Goal: Information Seeking & Learning: Check status

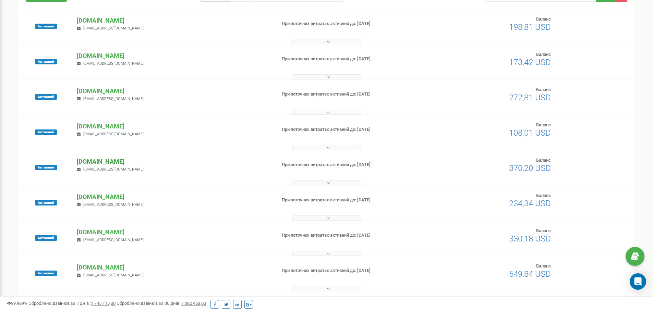
scroll to position [69, 0]
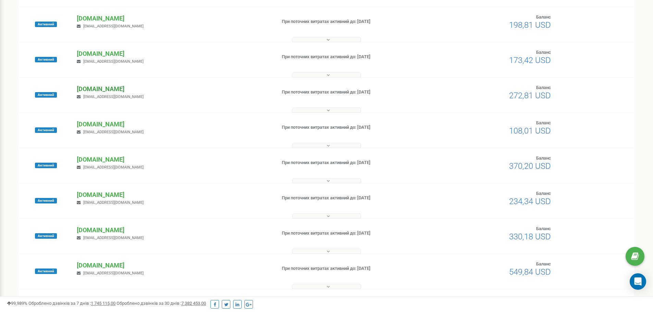
click at [123, 89] on p "[DOMAIN_NAME]" at bounding box center [174, 89] width 194 height 9
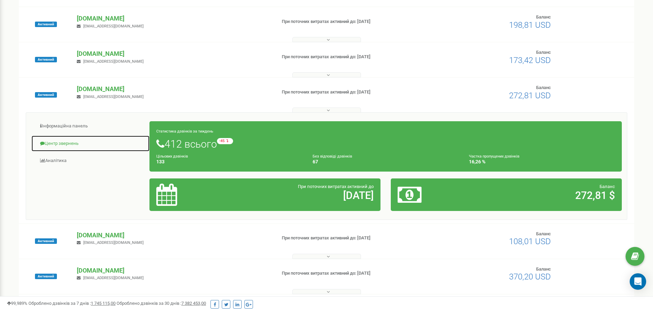
click at [62, 140] on link "Центр звернень" at bounding box center [90, 143] width 119 height 17
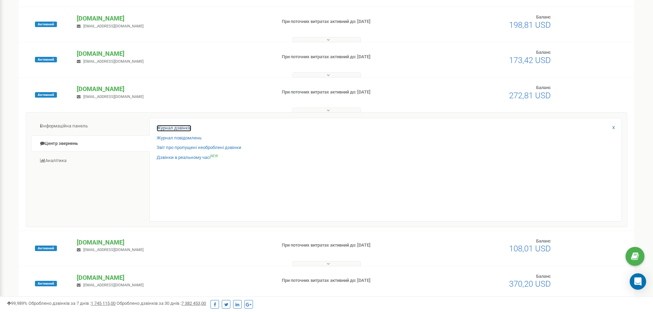
click at [185, 127] on link "Журнал дзвінків" at bounding box center [174, 128] width 35 height 7
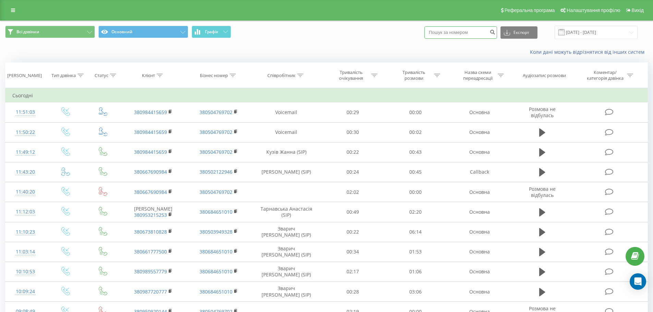
click at [457, 30] on input at bounding box center [460, 32] width 73 height 12
paste input "+380979864127"
drag, startPoint x: 438, startPoint y: 33, endPoint x: 407, endPoint y: 25, distance: 32.5
click at [407, 26] on div "Всі дзвінки Основний Графік +380979864127 Експорт .csv .xls .xlsx 22.08.2025 - …" at bounding box center [326, 32] width 642 height 13
type input "380979864127"
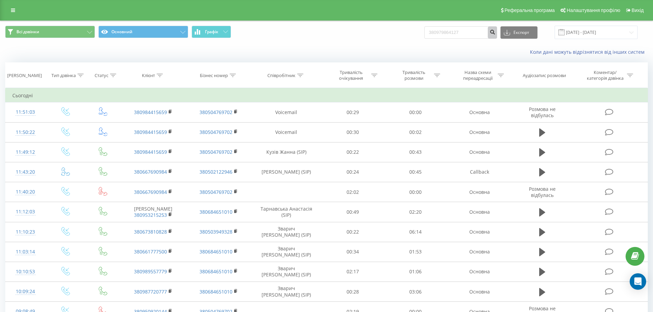
click at [495, 34] on button "submit" at bounding box center [492, 32] width 9 height 12
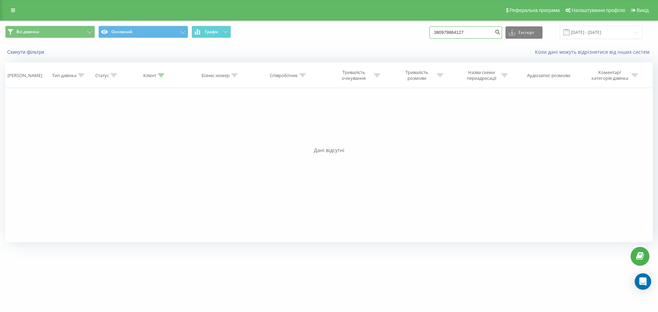
drag, startPoint x: 455, startPoint y: 32, endPoint x: 250, endPoint y: 45, distance: 204.6
click at [251, 45] on div "Всі дзвінки Основний Графік 380979864127 Експорт .csv .xls .xlsx 22.06.2025 - 2…" at bounding box center [328, 40] width 657 height 39
click at [16, 10] on link at bounding box center [13, 10] width 12 height 10
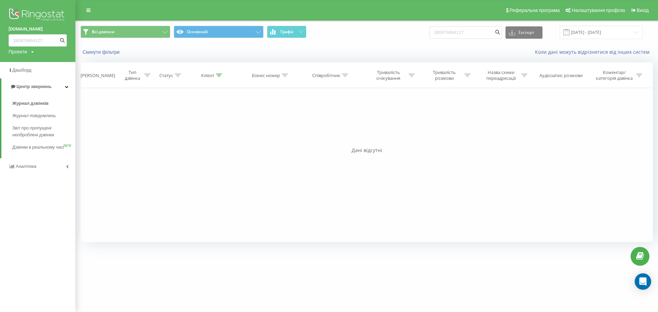
click at [30, 13] on img at bounding box center [38, 15] width 58 height 17
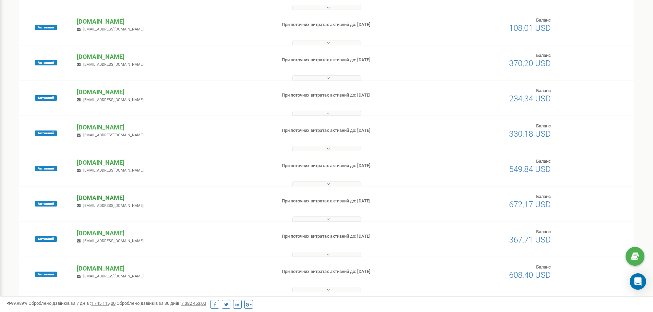
click at [91, 201] on p "[DOMAIN_NAME]" at bounding box center [174, 198] width 194 height 9
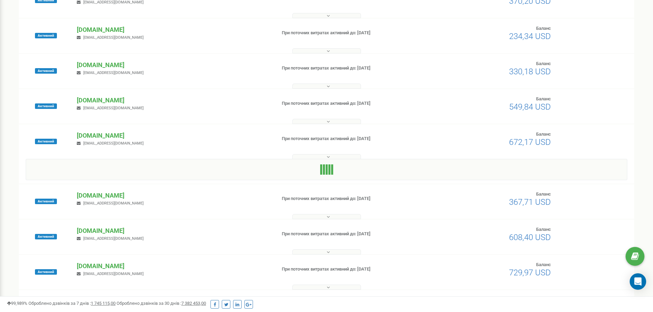
scroll to position [240, 0]
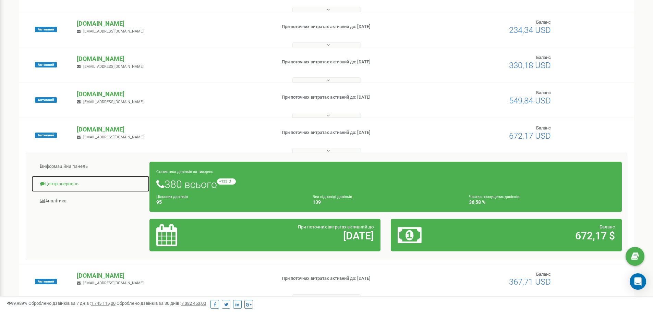
click at [64, 187] on link "Центр звернень" at bounding box center [90, 184] width 119 height 17
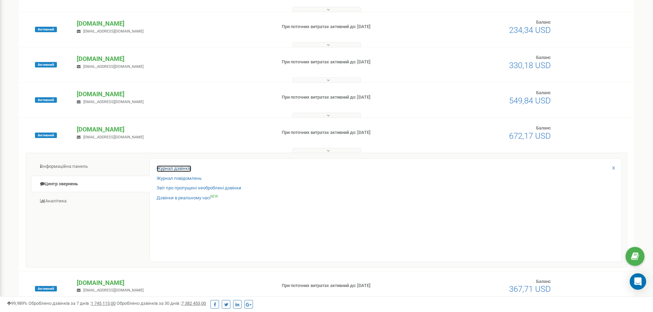
click at [178, 168] on link "Журнал дзвінків" at bounding box center [174, 169] width 35 height 7
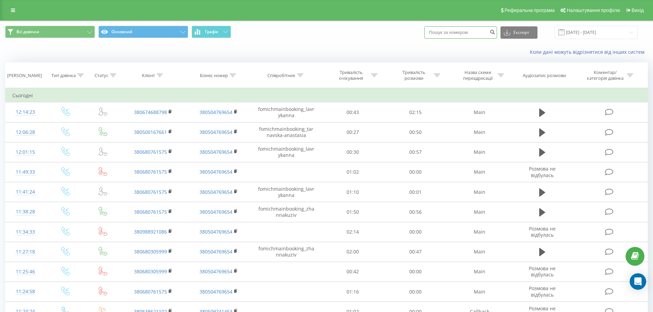
click at [473, 31] on input at bounding box center [460, 32] width 73 height 12
paste input "380979864127"
type input "380979864127"
click at [495, 30] on icon "submit" at bounding box center [492, 31] width 6 height 4
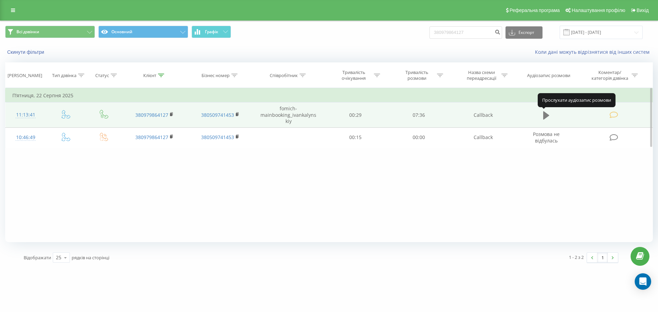
click at [546, 112] on icon at bounding box center [546, 116] width 6 height 10
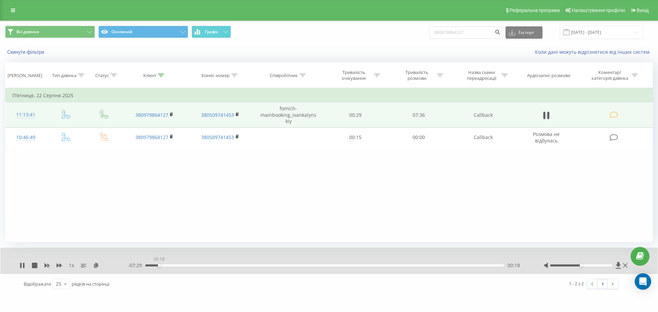
click at [159, 266] on div "00:18" at bounding box center [324, 266] width 359 height 2
click at [177, 265] on div "00:31" at bounding box center [324, 266] width 359 height 2
click at [186, 266] on div "00:43" at bounding box center [324, 266] width 359 height 2
click at [192, 265] on div "00:53" at bounding box center [324, 266] width 359 height 2
click at [21, 269] on div "1 x" at bounding box center [74, 265] width 108 height 7
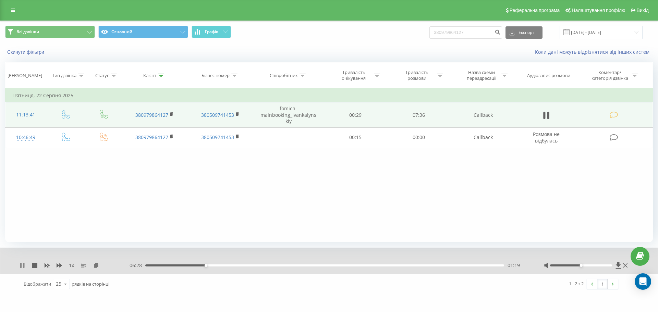
click at [20, 266] on icon at bounding box center [20, 265] width 1 height 5
